Goal: Information Seeking & Learning: Learn about a topic

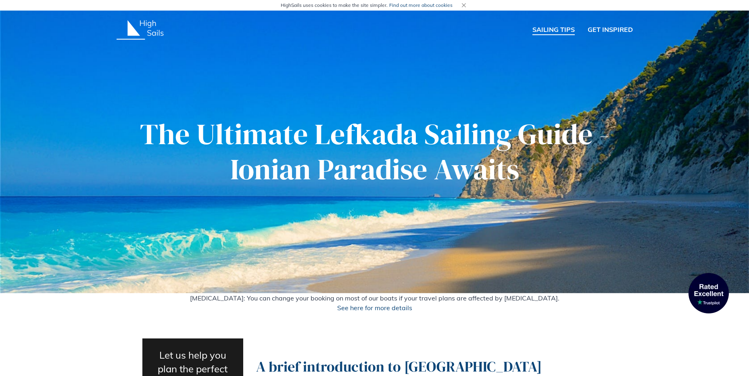
click at [547, 30] on link "SAILING TIPS" at bounding box center [554, 30] width 42 height 10
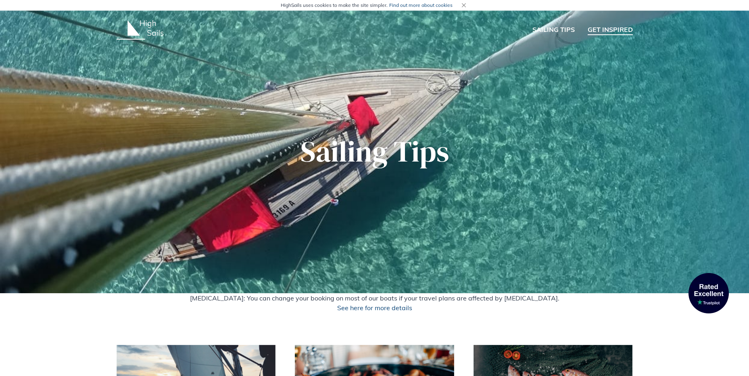
click at [589, 27] on link "GET INSPIRED" at bounding box center [610, 30] width 45 height 10
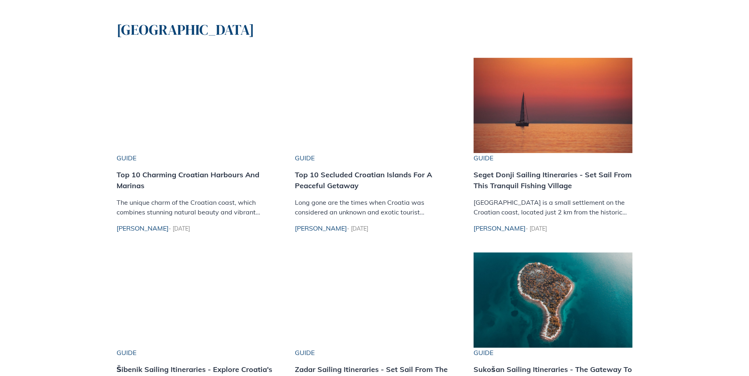
scroll to position [363, 0]
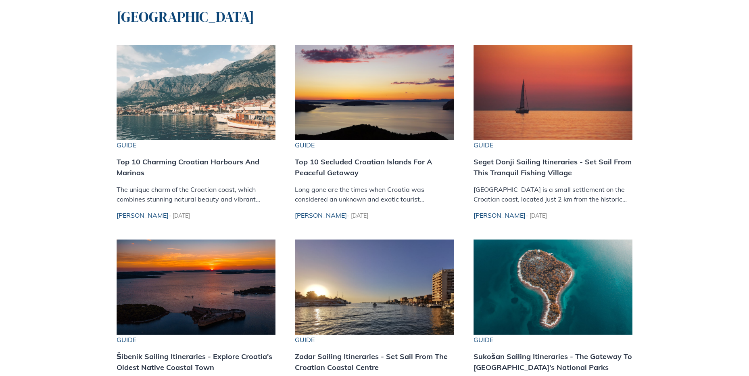
click at [204, 76] on img at bounding box center [196, 92] width 159 height 95
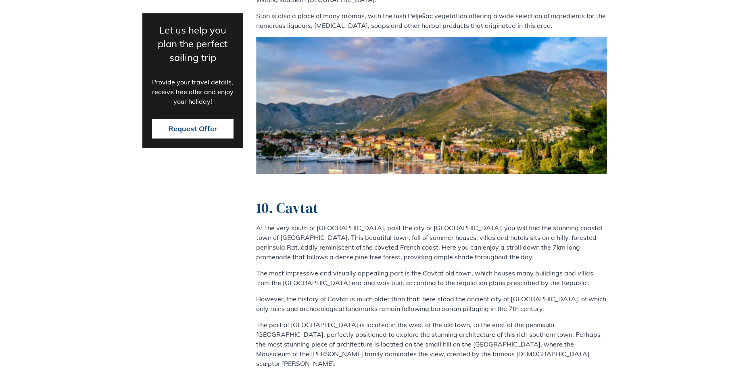
scroll to position [2876, 0]
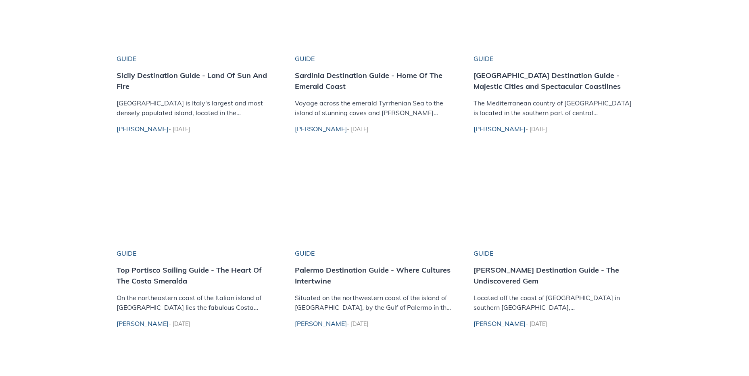
scroll to position [363, 0]
